Goal: Transaction & Acquisition: Book appointment/travel/reservation

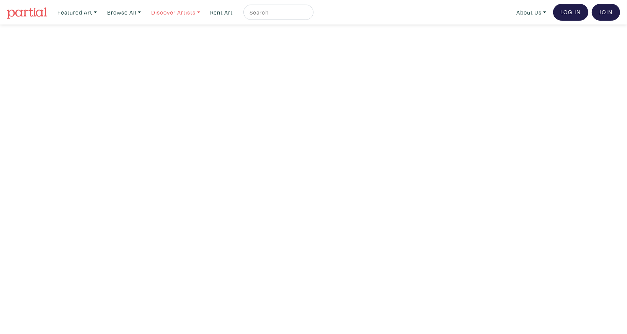
click at [173, 16] on link "Discover Artists" at bounding box center [176, 13] width 56 height 16
click at [235, 13] on link "Rent Art" at bounding box center [221, 13] width 29 height 16
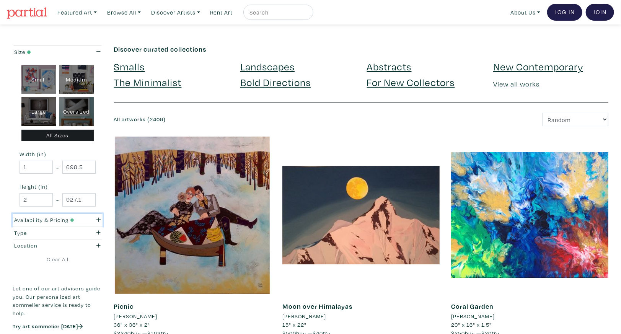
click at [72, 221] on small "button" at bounding box center [71, 220] width 5 height 7
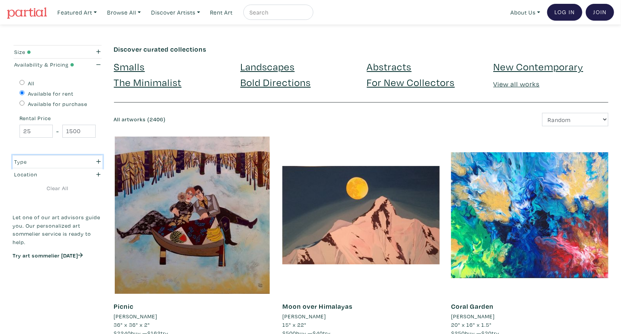
click at [60, 163] on div "Type" at bounding box center [46, 162] width 62 height 8
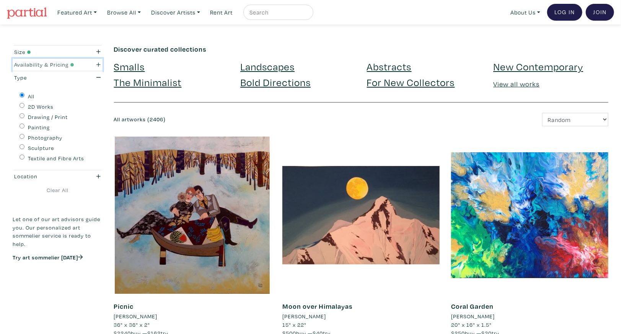
click at [65, 64] on div "Availability & Pricing" at bounding box center [46, 64] width 62 height 8
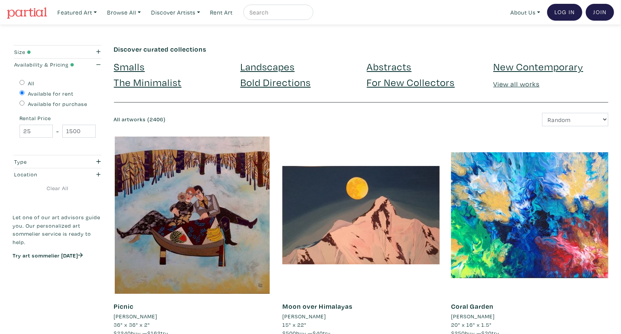
click at [521, 85] on link "View all works" at bounding box center [516, 84] width 46 height 9
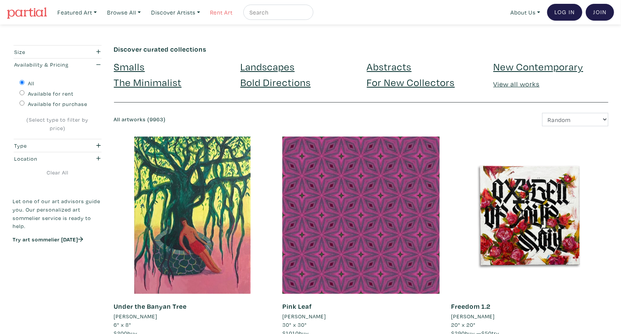
click at [227, 13] on link "Rent Art" at bounding box center [221, 13] width 29 height 16
